Goal: Task Accomplishment & Management: Use online tool/utility

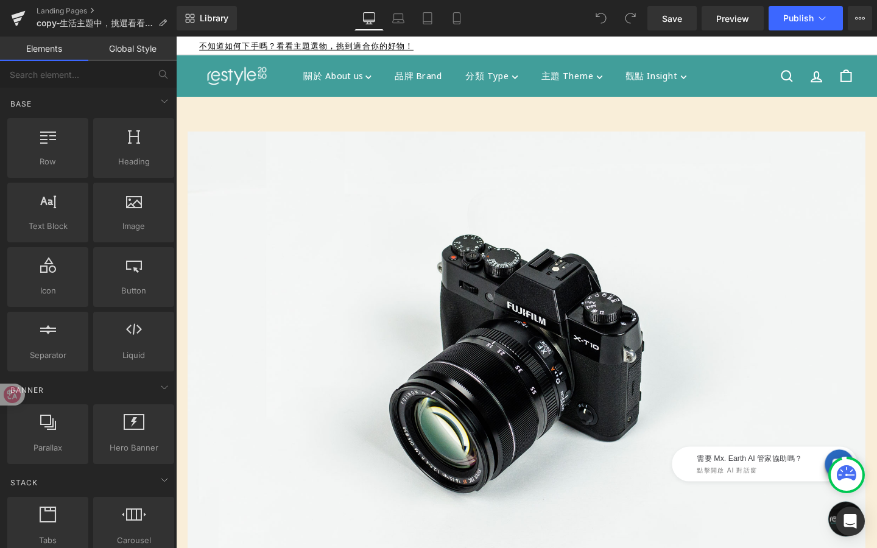
click at [849, 481] on icon at bounding box center [846, 474] width 19 height 19
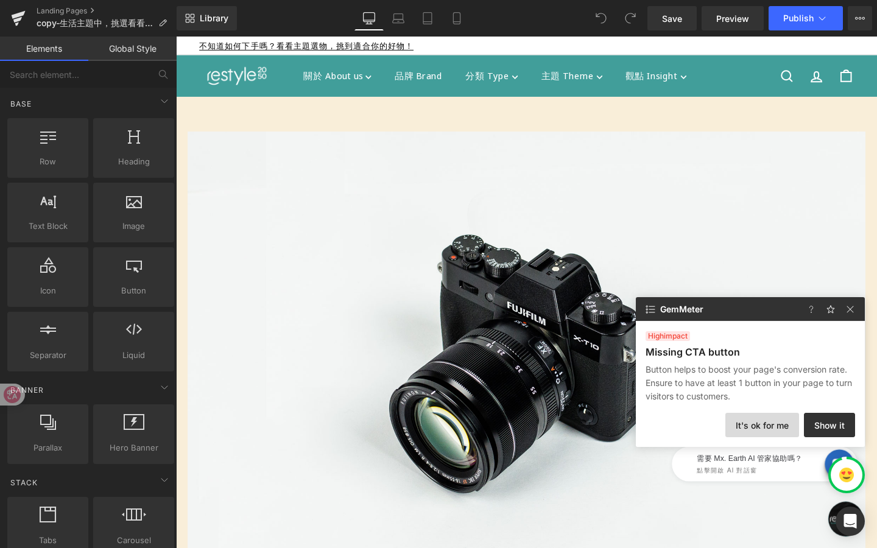
click at [770, 430] on button "It's ok for me" at bounding box center [762, 425] width 74 height 24
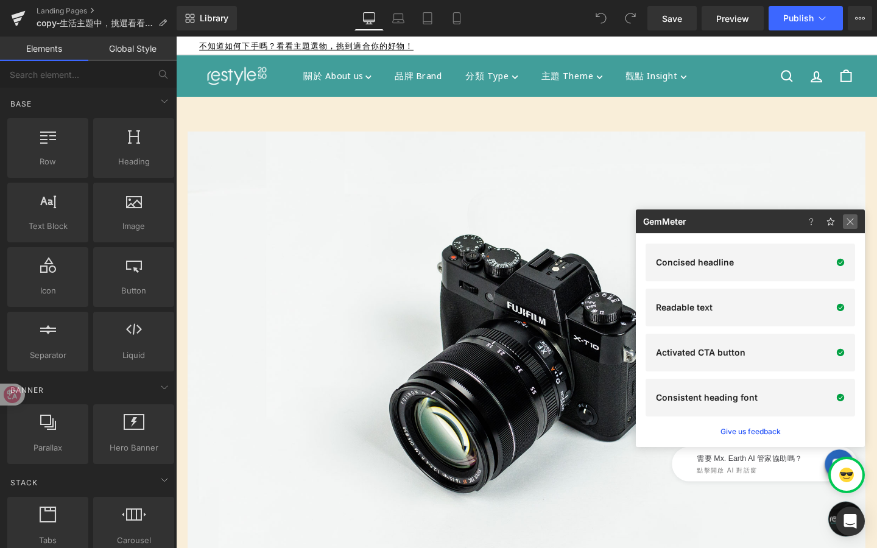
click at [854, 225] on img at bounding box center [850, 221] width 15 height 15
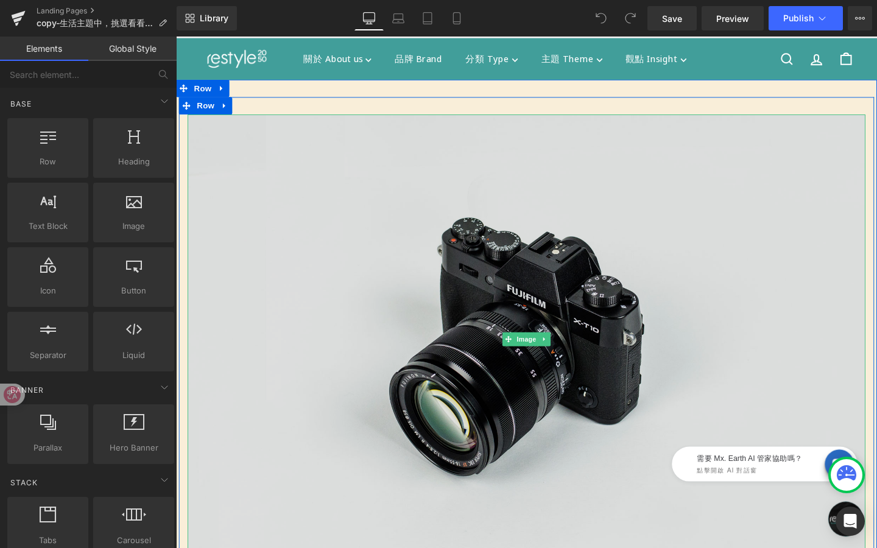
scroll to position [18, 0]
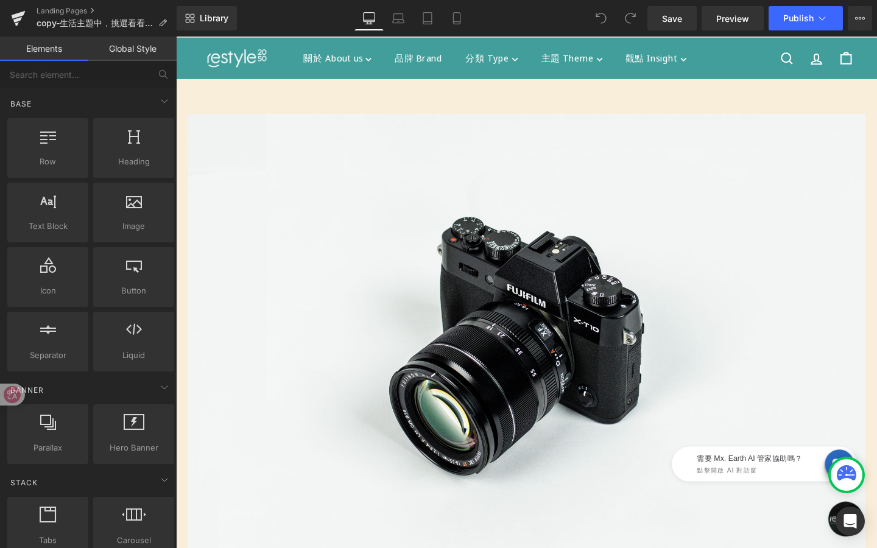
click at [829, 475] on div at bounding box center [846, 475] width 37 height 37
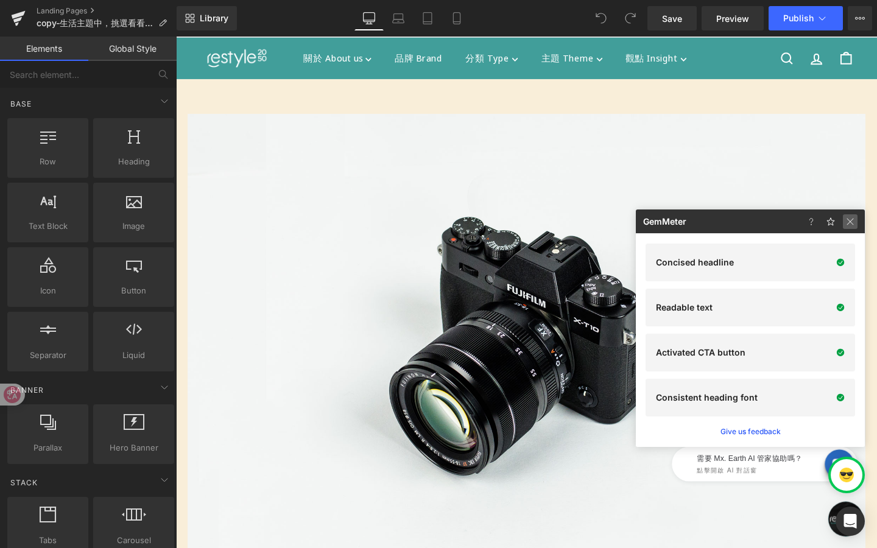
click at [851, 223] on img at bounding box center [850, 221] width 15 height 15
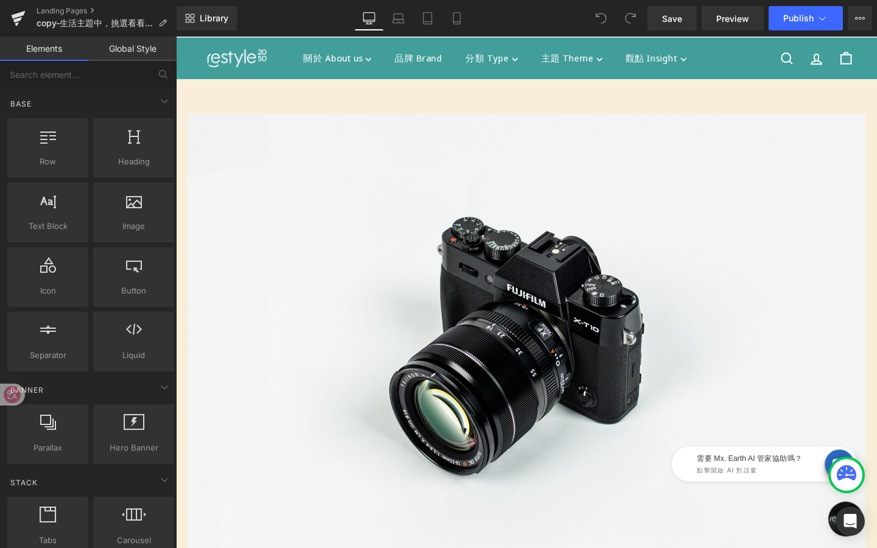
click at [848, 471] on icon at bounding box center [846, 472] width 19 height 15
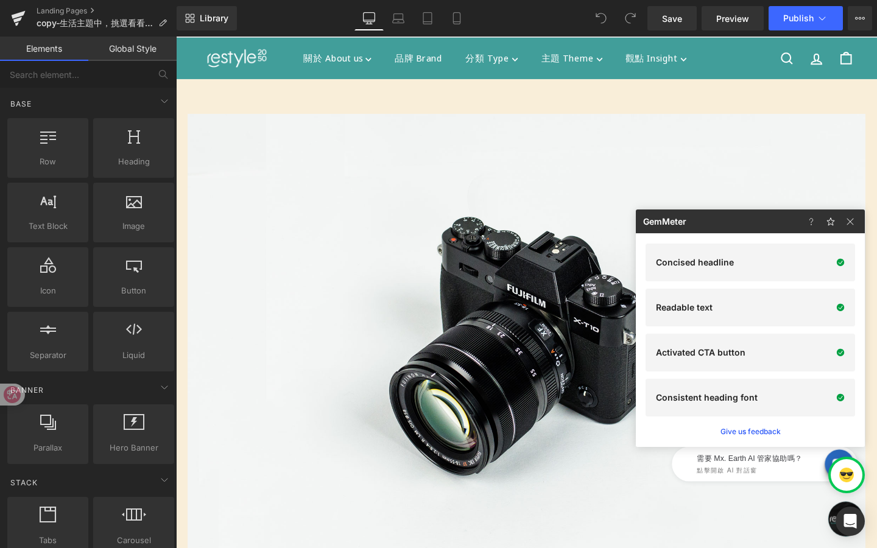
click at [848, 471] on img at bounding box center [846, 475] width 15 height 15
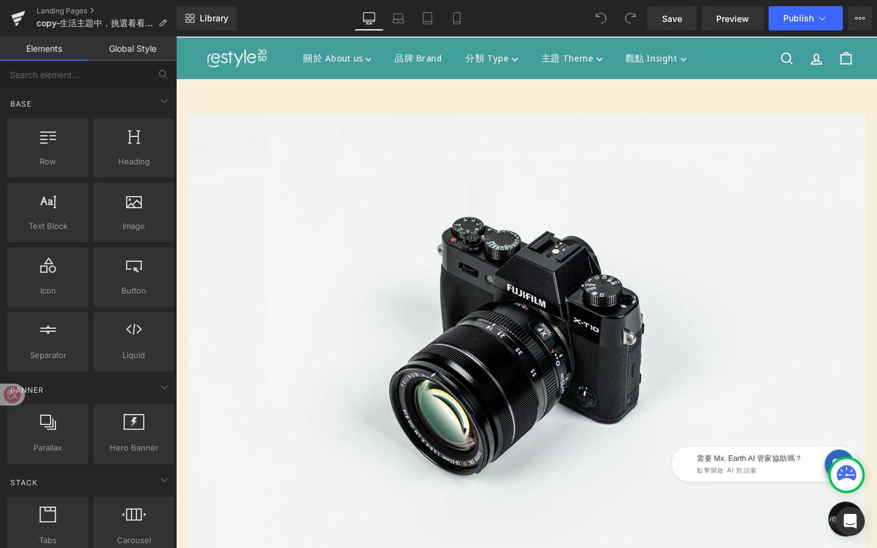
click at [848, 471] on icon at bounding box center [846, 472] width 19 height 15
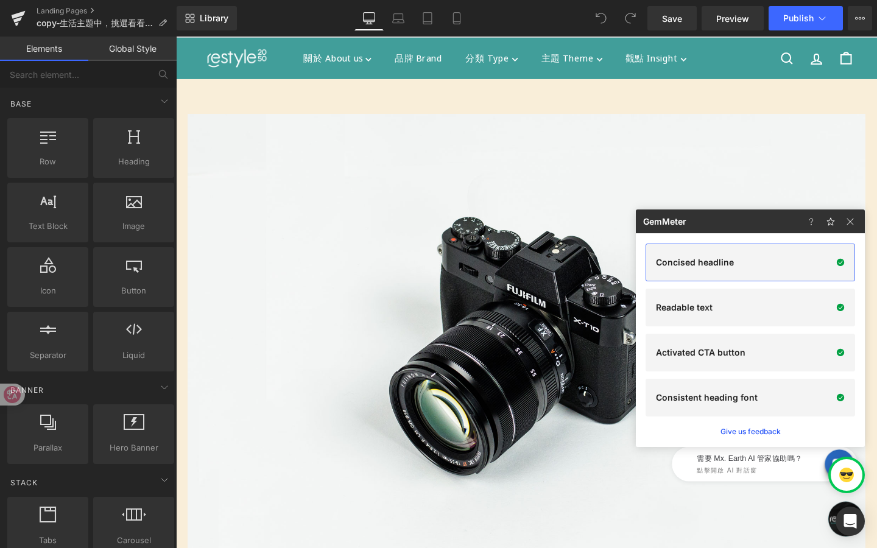
click at [825, 275] on div "Concised headline" at bounding box center [749, 263] width 209 height 38
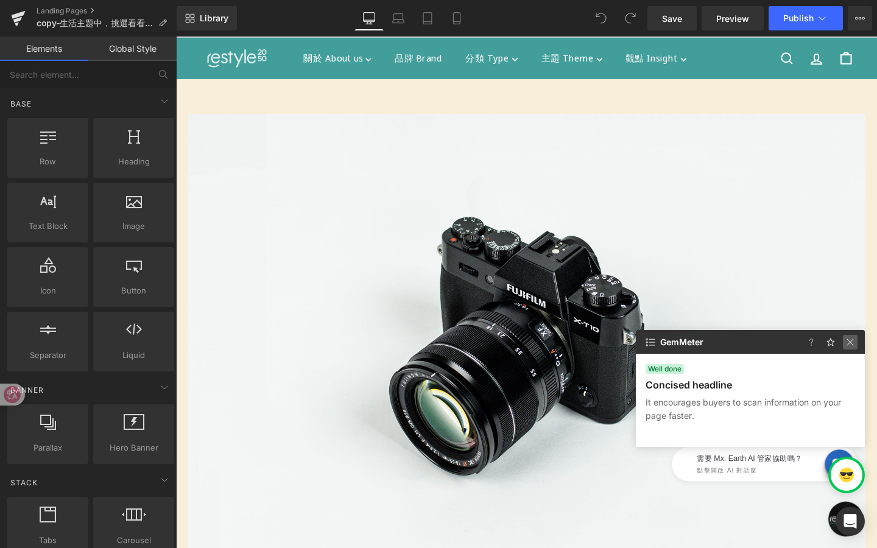
click at [846, 337] on img at bounding box center [850, 342] width 15 height 15
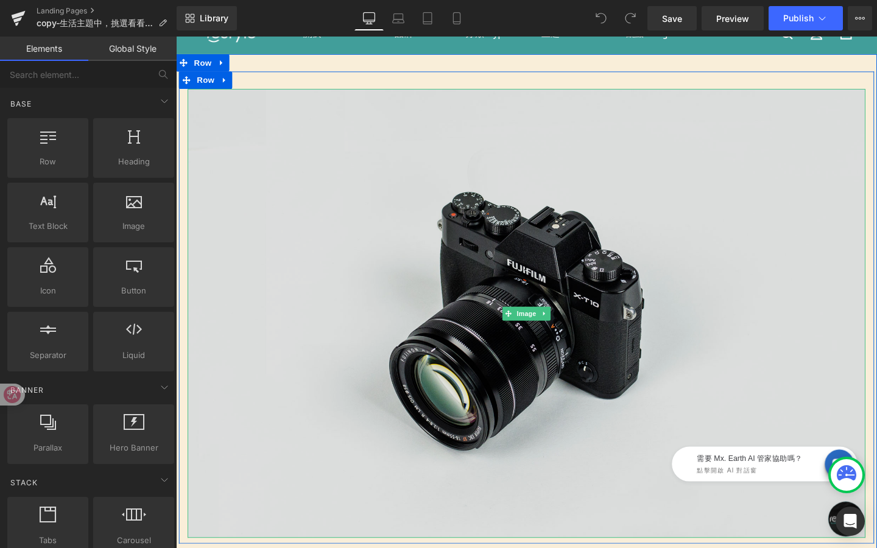
scroll to position [47, 0]
